Goal: Find specific page/section: Find specific page/section

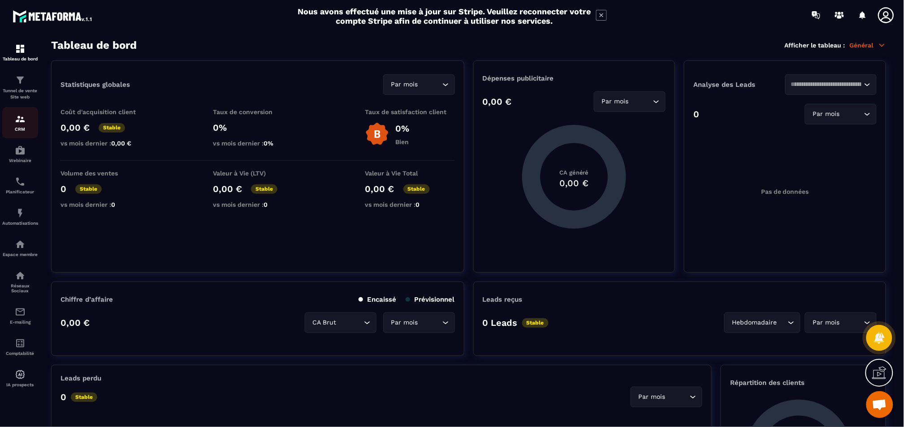
click at [22, 125] on div "CRM" at bounding box center [20, 123] width 36 height 18
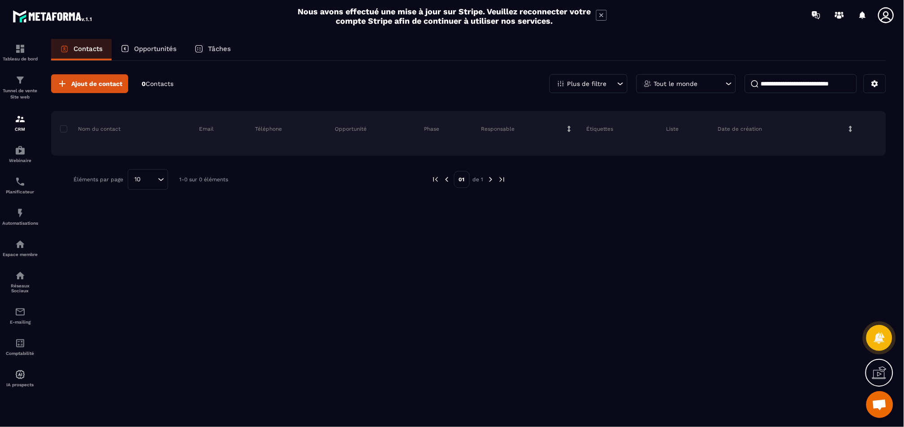
click at [167, 54] on div "Opportunités" at bounding box center [149, 50] width 74 height 22
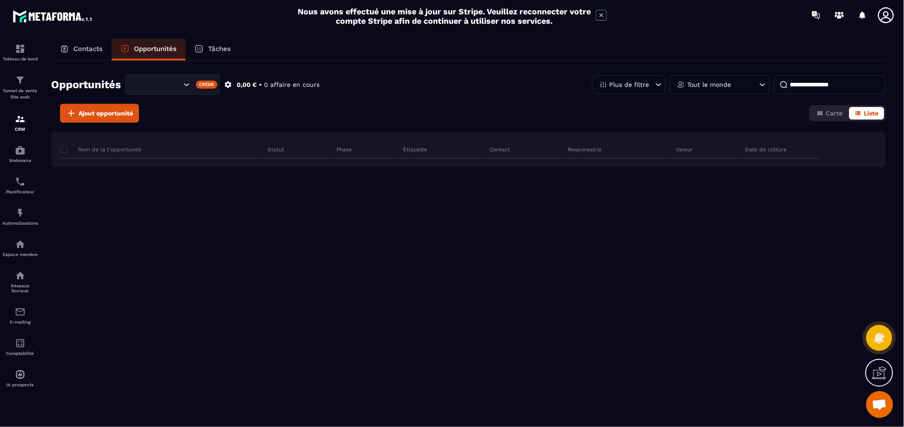
click at [218, 49] on p "Tâches" at bounding box center [219, 49] width 23 height 8
